Goal: Use online tool/utility

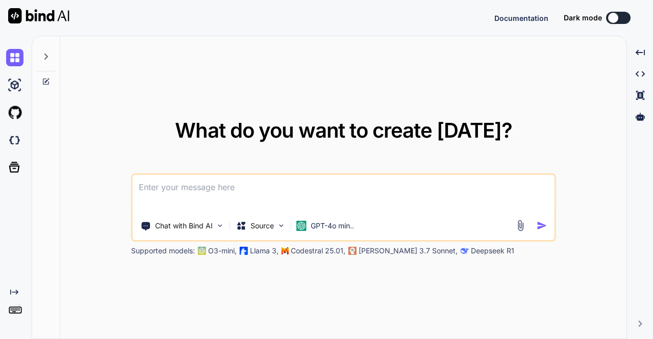
type textarea "x"
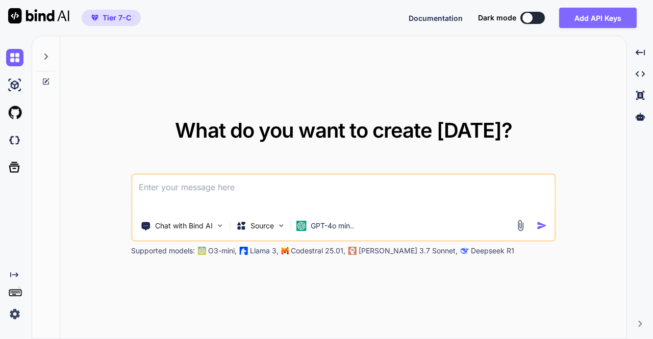
click at [610, 18] on button "Add API Keys" at bounding box center [598, 18] width 78 height 20
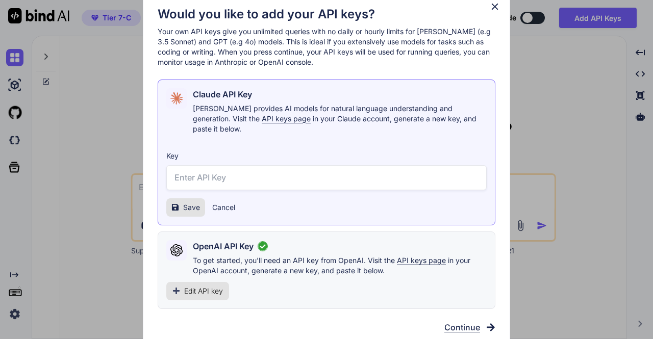
click at [494, 12] on icon at bounding box center [494, 6] width 11 height 11
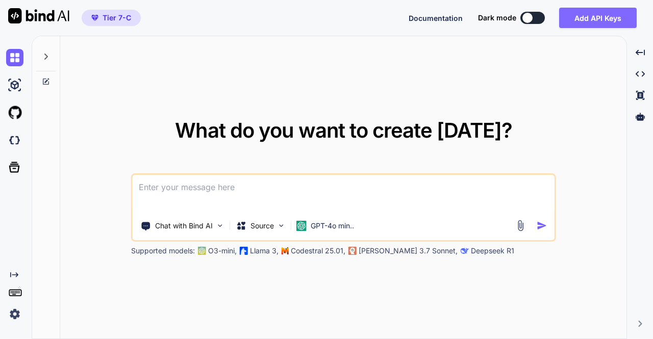
click at [611, 23] on button "Add API Keys" at bounding box center [598, 18] width 78 height 20
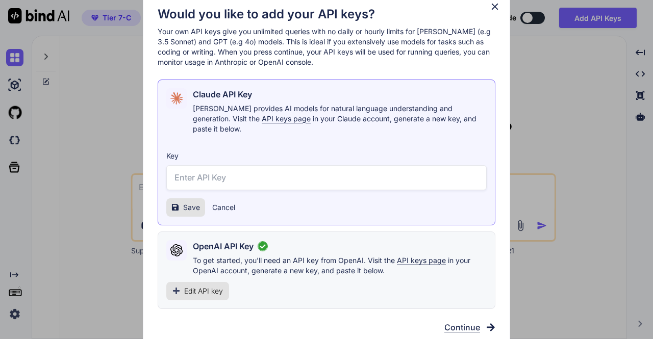
click at [195, 286] on span "Edit API key" at bounding box center [203, 291] width 39 height 10
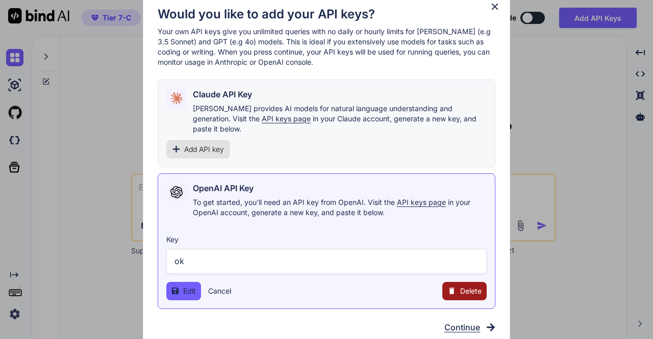
click at [466, 288] on span "Delete" at bounding box center [470, 291] width 21 height 10
click at [439, 286] on button "Delete" at bounding box center [443, 291] width 21 height 10
click at [445, 286] on button "Delete" at bounding box center [443, 291] width 21 height 10
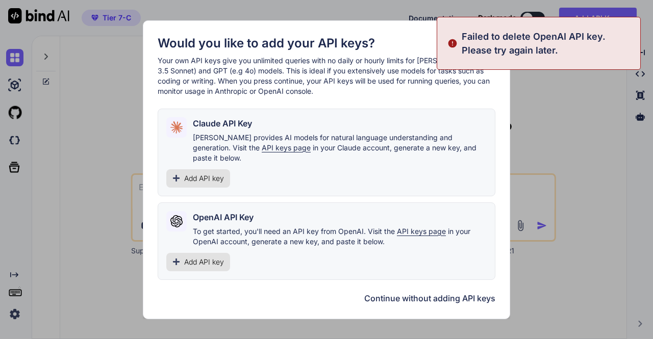
click at [456, 297] on button "Continue without adding API keys" at bounding box center [429, 298] width 131 height 12
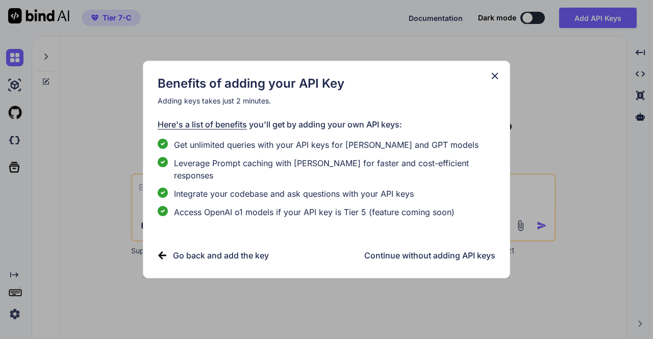
click at [495, 79] on icon at bounding box center [494, 75] width 11 height 11
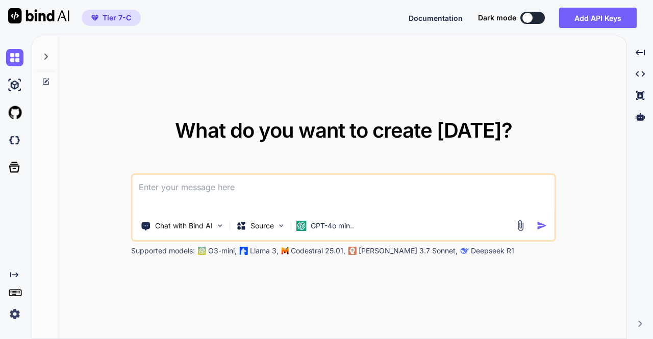
drag, startPoint x: 102, startPoint y: 18, endPoint x: 127, endPoint y: 19, distance: 25.0
click at [127, 19] on span "Tier 7-C" at bounding box center [111, 18] width 48 height 10
click at [315, 223] on p "GPT-4o min.." at bounding box center [332, 226] width 43 height 10
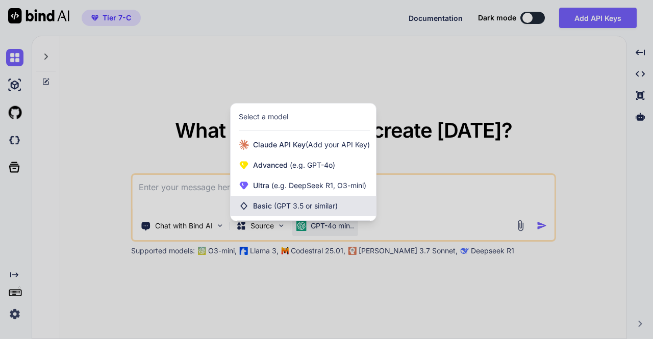
click at [295, 210] on span "(GPT 3.5 or similar)" at bounding box center [306, 206] width 64 height 9
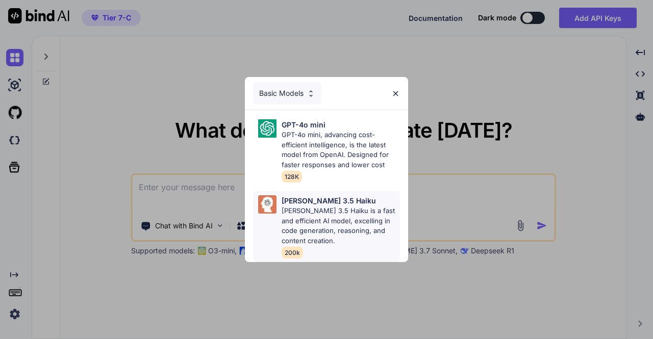
click at [302, 220] on p "Claude 3.5 Haiku is a fast and efficient AI model, excelling in code generation…" at bounding box center [341, 226] width 118 height 40
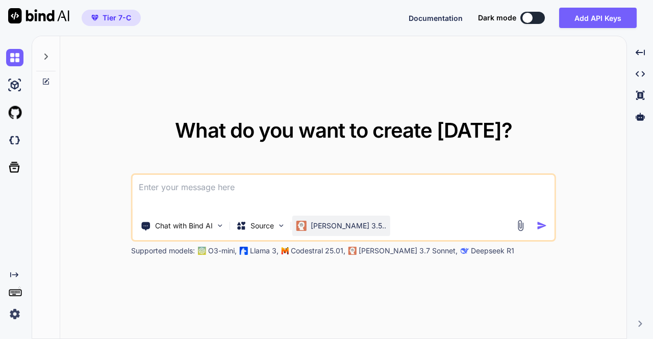
click at [318, 227] on p "Claude 3.5.." at bounding box center [349, 226] width 76 height 10
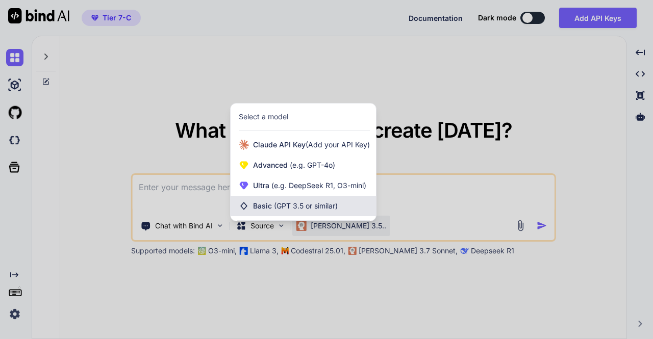
click at [309, 204] on span "(GPT 3.5 or similar)" at bounding box center [306, 206] width 64 height 9
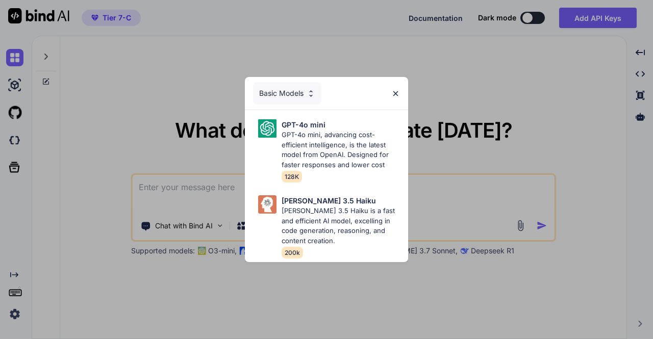
click at [396, 92] on img at bounding box center [395, 93] width 9 height 9
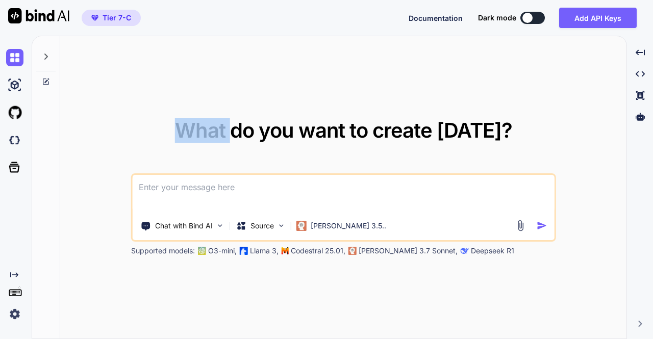
click at [396, 92] on div "What do you want to create today? Chat with Bind AI Source Claude 3.5.. Support…" at bounding box center [343, 188] width 566 height 304
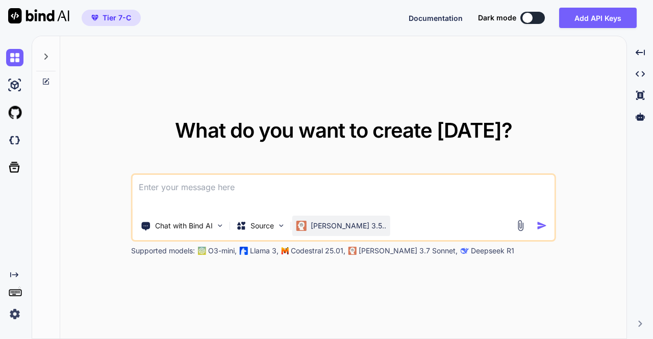
click at [323, 224] on p "Claude 3.5.." at bounding box center [349, 226] width 76 height 10
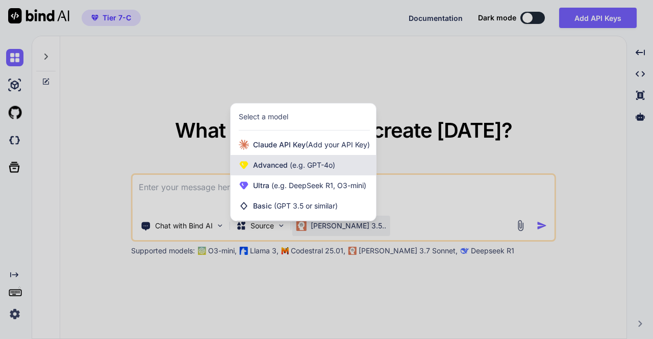
click at [270, 165] on span "Advanced (e.g. GPT-4o)" at bounding box center [294, 165] width 82 height 10
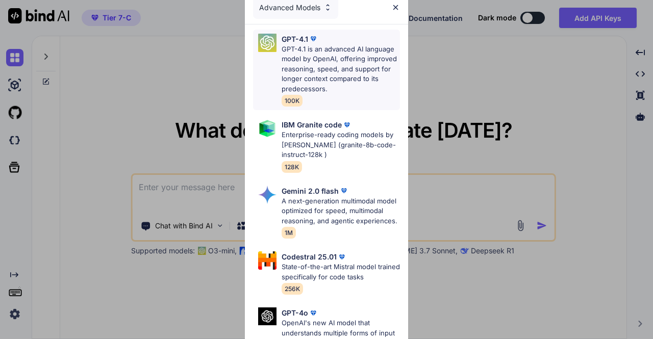
scroll to position [1, 0]
click at [322, 144] on p "Enterprise-ready coding models by Ibm Watson (granite-8b-code-instruct-128k )" at bounding box center [341, 145] width 118 height 30
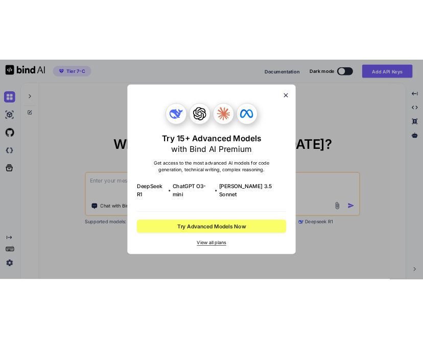
scroll to position [0, 0]
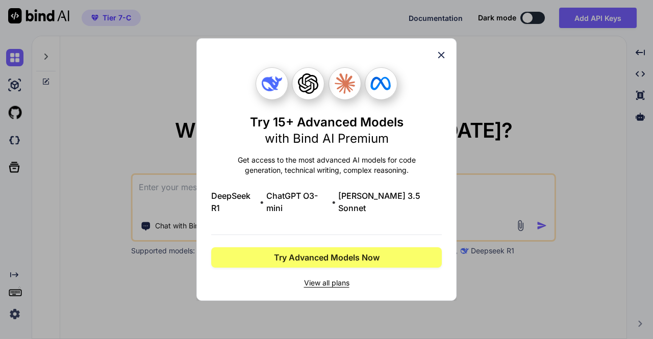
click at [442, 59] on icon at bounding box center [441, 55] width 7 height 7
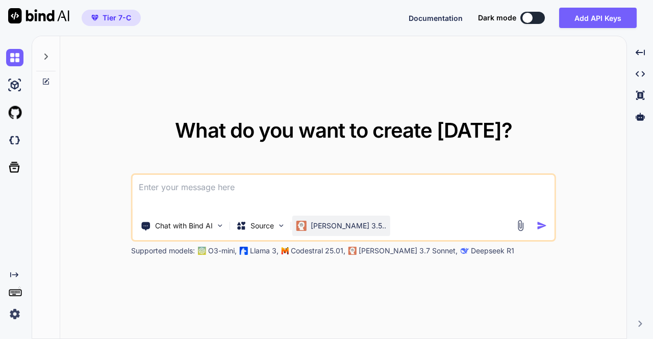
click at [311, 229] on p "Claude 3.5.." at bounding box center [349, 226] width 76 height 10
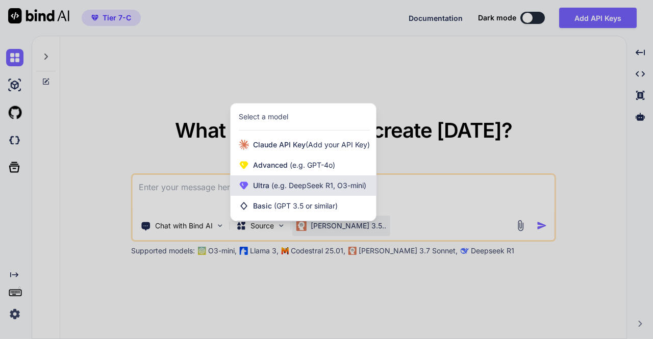
click at [286, 183] on span "(e.g. DeepSeek R1, O3-mini)" at bounding box center [317, 185] width 97 height 9
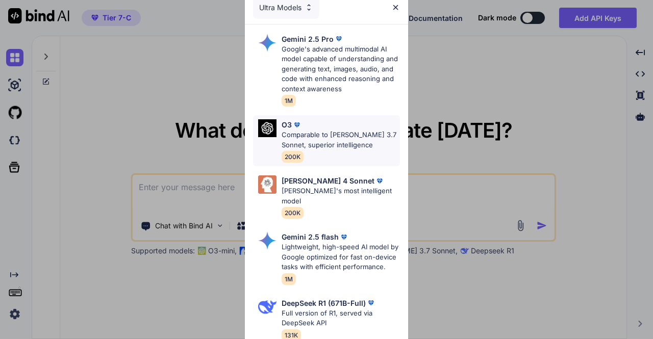
click at [326, 134] on p "Comparable to Claude 3.7 Sonnet, superior intelligence" at bounding box center [341, 140] width 118 height 20
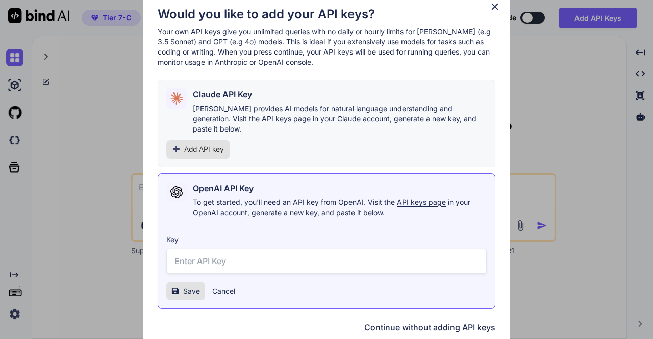
click at [219, 258] on input "text" at bounding box center [326, 261] width 320 height 25
type input "hi"
click at [179, 287] on icon at bounding box center [175, 291] width 8 height 8
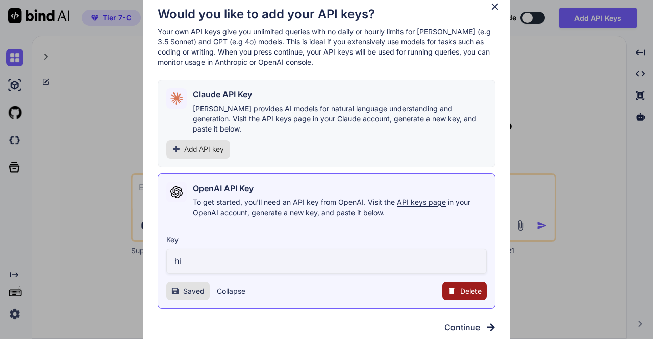
click at [463, 321] on span "Continue" at bounding box center [462, 327] width 36 height 12
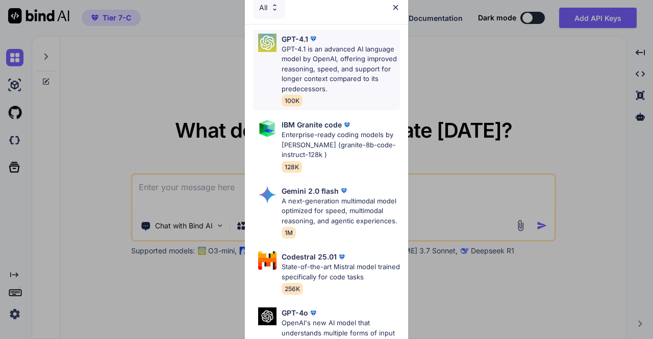
click at [326, 59] on p "GPT-4.1 is an advanced AI language model by OpenAI, offering improved reasoning…" at bounding box center [341, 69] width 118 height 50
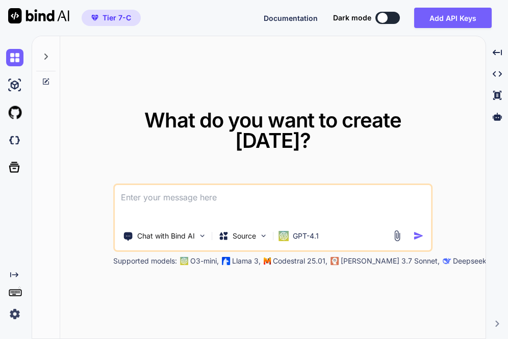
click at [171, 198] on textarea at bounding box center [273, 204] width 316 height 38
type textarea "hi"
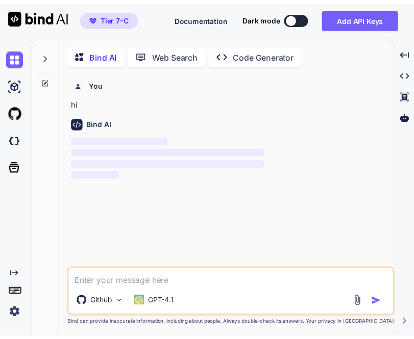
scroll to position [4, 0]
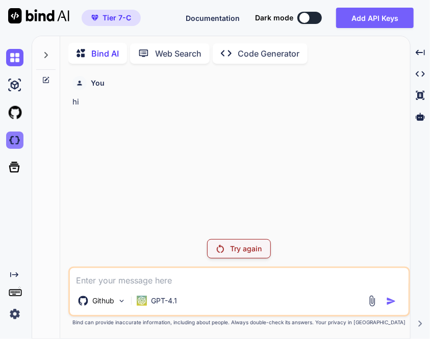
click at [17, 142] on img at bounding box center [14, 140] width 17 height 17
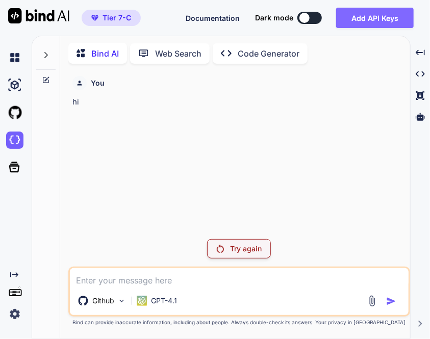
click at [384, 24] on button "Add API Keys" at bounding box center [375, 18] width 78 height 20
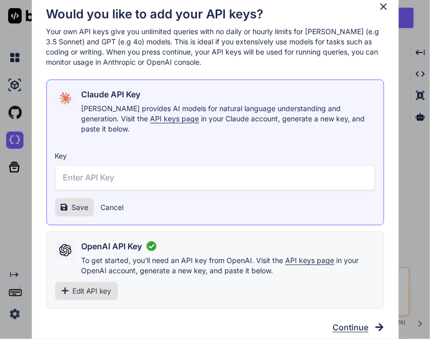
click at [385, 12] on icon at bounding box center [383, 6] width 11 height 11
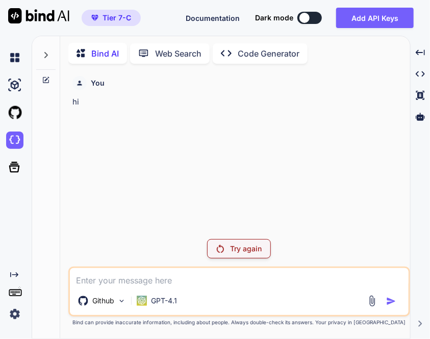
click at [394, 33] on div "Tier 7-C Documentation Dark mode Add API Keys Created with Pixso." at bounding box center [215, 18] width 430 height 36
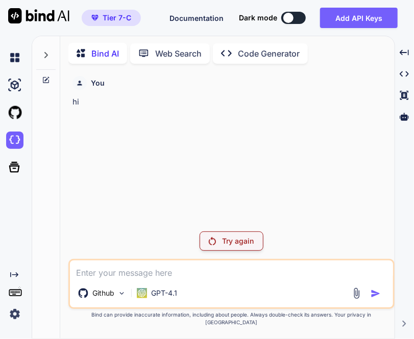
click at [18, 313] on img at bounding box center [14, 314] width 17 height 17
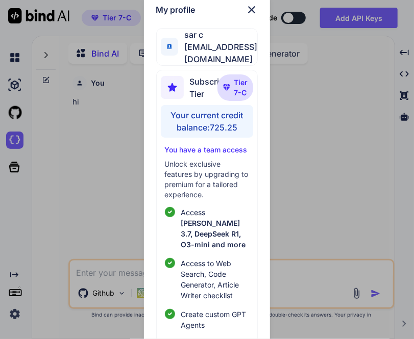
click at [252, 8] on img at bounding box center [251, 10] width 12 height 12
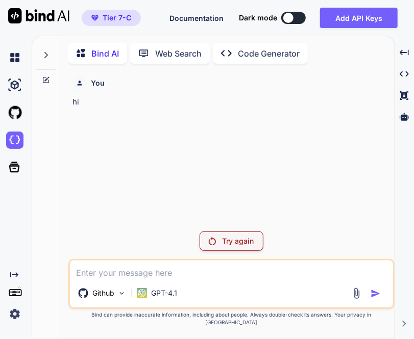
click at [14, 314] on img at bounding box center [14, 314] width 17 height 17
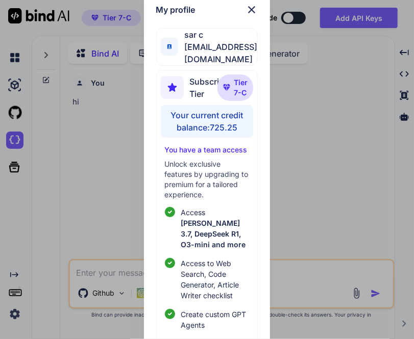
click at [250, 13] on img at bounding box center [251, 10] width 12 height 12
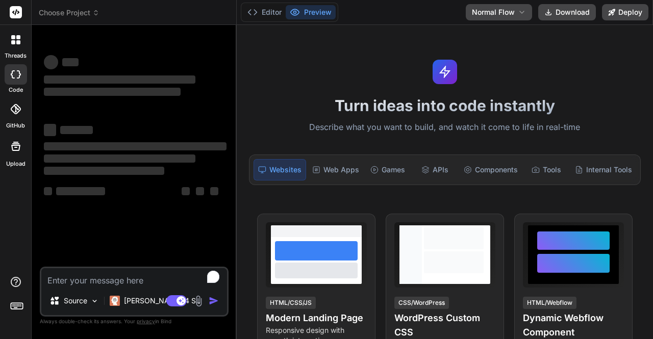
click at [120, 281] on textarea "To enrich screen reader interactions, please activate Accessibility in Grammarl…" at bounding box center [134, 277] width 186 height 18
type textarea "x"
type textarea "h"
type textarea "x"
type textarea "hi"
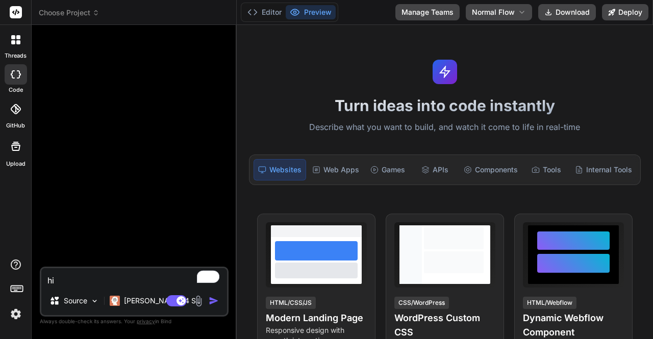
type textarea "x"
type textarea "hi"
click at [213, 300] on img "button" at bounding box center [214, 301] width 10 height 10
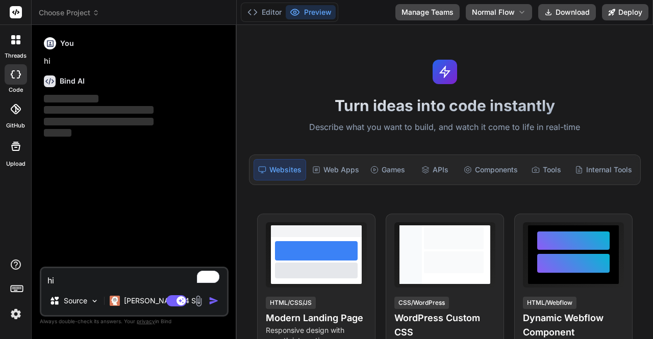
click at [18, 316] on img at bounding box center [15, 314] width 17 height 17
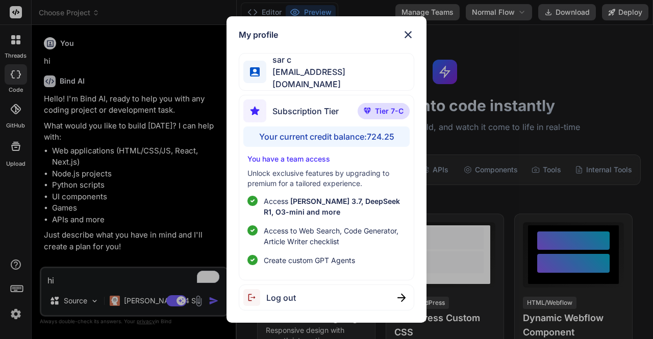
click at [201, 111] on div "My profile sar c [EMAIL_ADDRESS][DOMAIN_NAME] Subscription Tier Tier 7-C Your c…" at bounding box center [326, 169] width 653 height 339
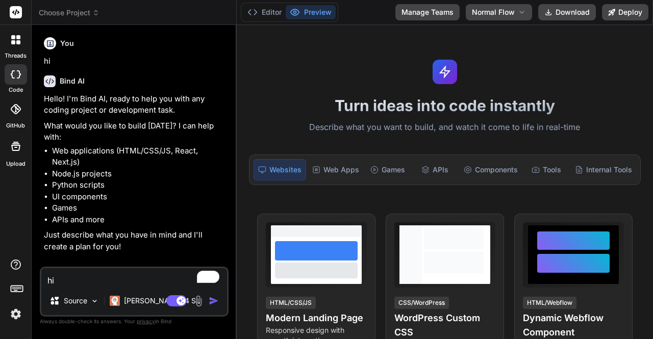
click at [15, 313] on img at bounding box center [15, 314] width 17 height 17
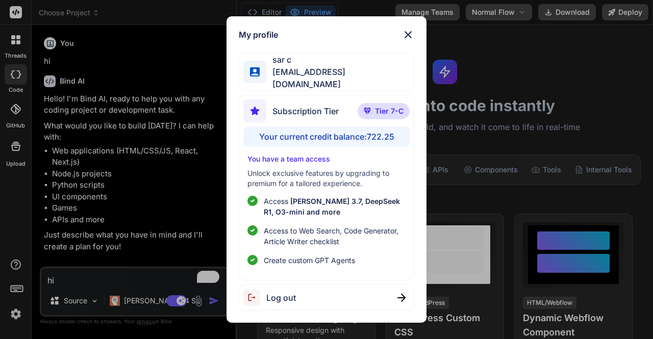
click at [409, 39] on img at bounding box center [408, 35] width 12 height 12
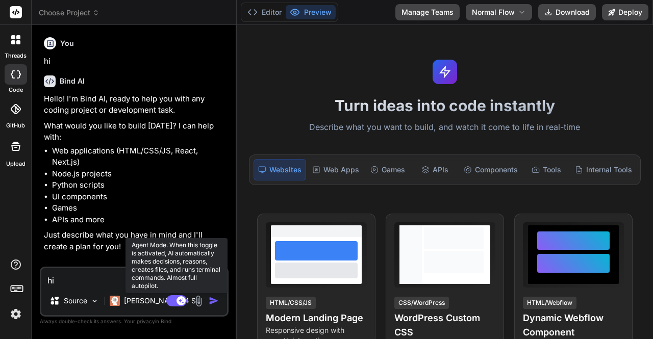
click at [174, 302] on rect at bounding box center [176, 300] width 20 height 11
type textarea "x"
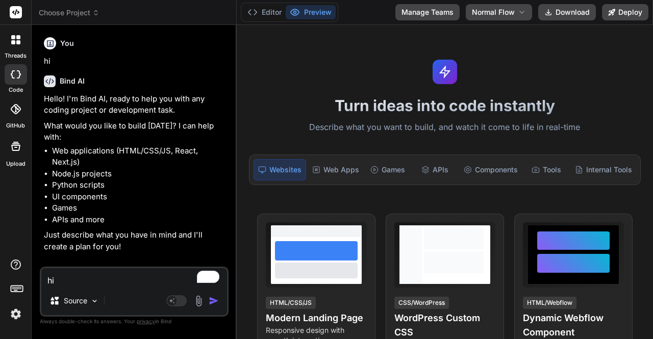
click at [97, 286] on textarea "hi" at bounding box center [134, 277] width 186 height 18
type textarea "h"
type textarea "x"
type textarea "hi"
type textarea "x"
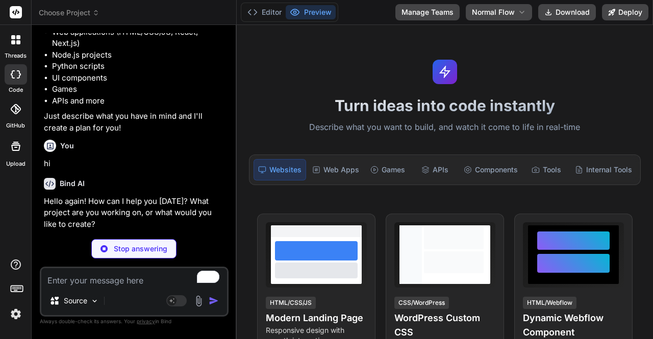
scroll to position [84, 0]
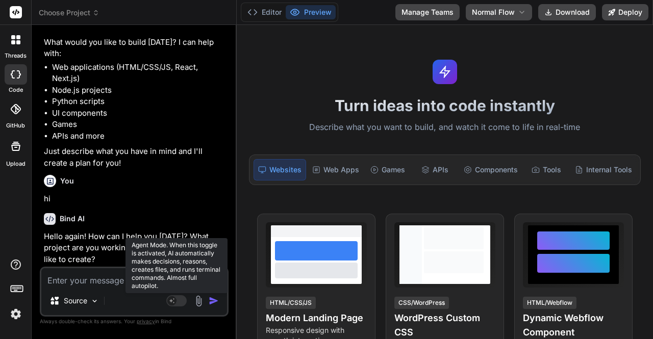
click at [181, 302] on rect at bounding box center [176, 300] width 20 height 11
type textarea "x"
